Goal: Task Accomplishment & Management: Manage account settings

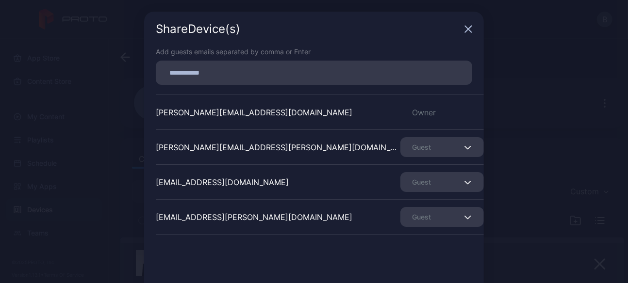
scroll to position [1, 0]
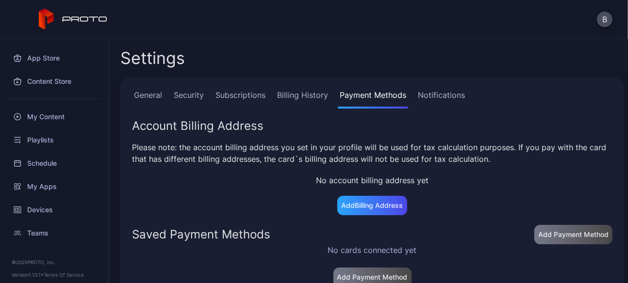
scroll to position [15, 0]
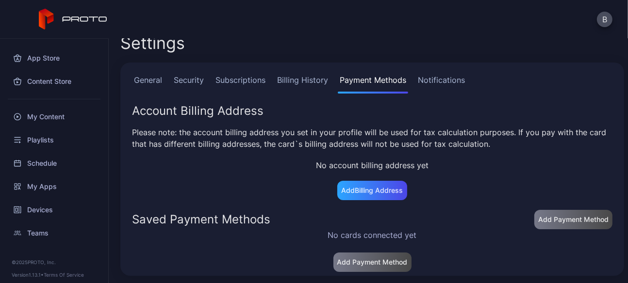
click at [307, 77] on link "Billing History" at bounding box center [302, 83] width 55 height 19
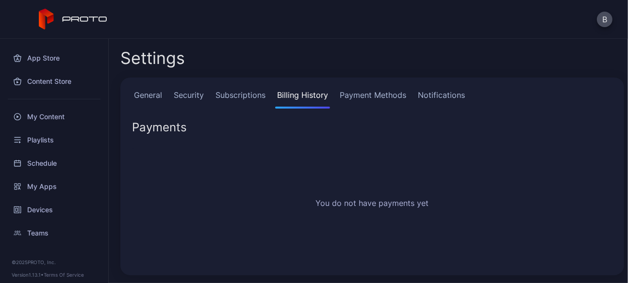
click at [150, 97] on link "General" at bounding box center [148, 98] width 32 height 19
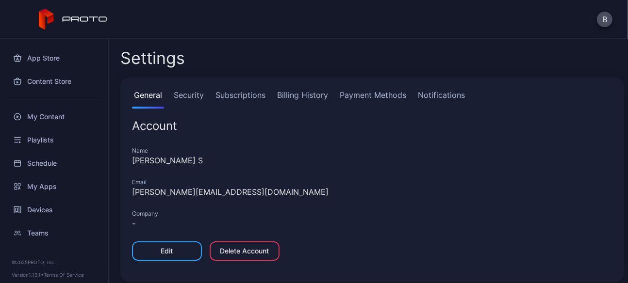
click at [364, 99] on link "Payment Methods" at bounding box center [373, 98] width 70 height 19
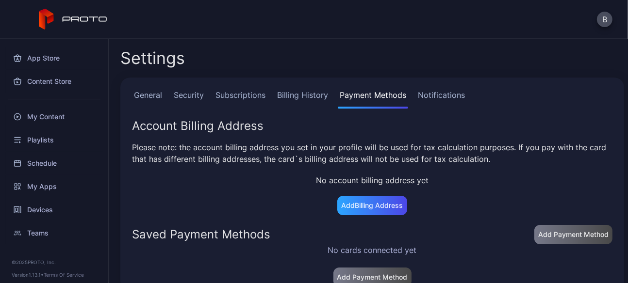
click at [440, 93] on link "Notifications" at bounding box center [441, 98] width 51 height 19
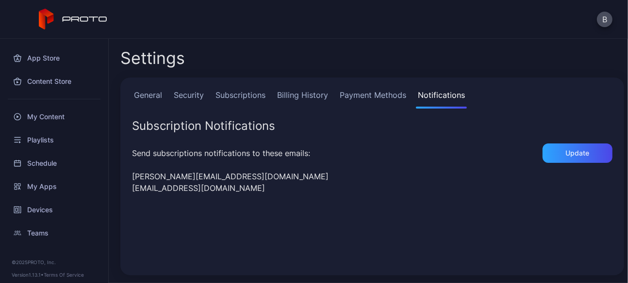
click at [254, 94] on link "Subscriptions" at bounding box center [241, 98] width 54 height 19
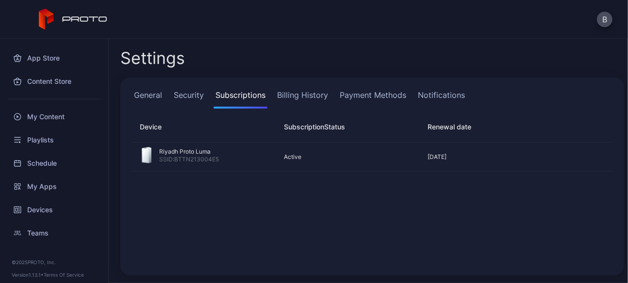
click at [185, 92] on link "Security" at bounding box center [189, 98] width 34 height 19
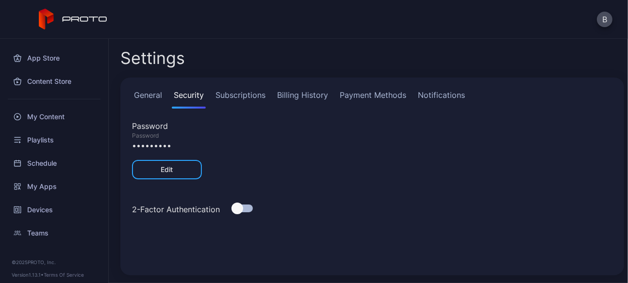
click at [151, 92] on link "General" at bounding box center [148, 98] width 32 height 19
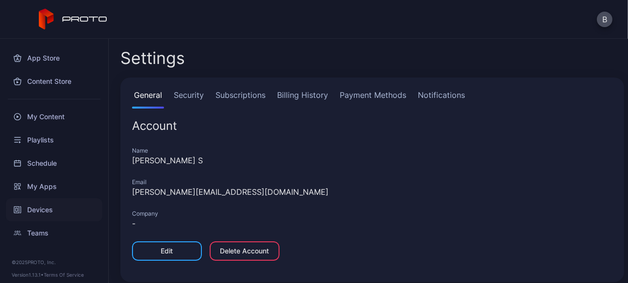
click at [36, 211] on div "Devices" at bounding box center [54, 210] width 97 height 23
